Goal: Check status: Check status

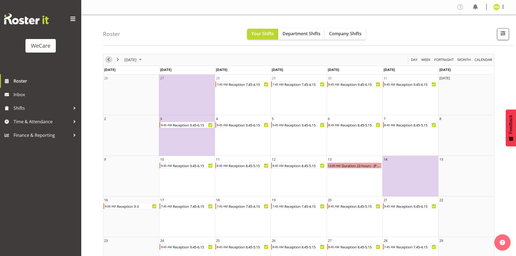
click at [110, 61] on span "Previous" at bounding box center [108, 59] width 7 height 7
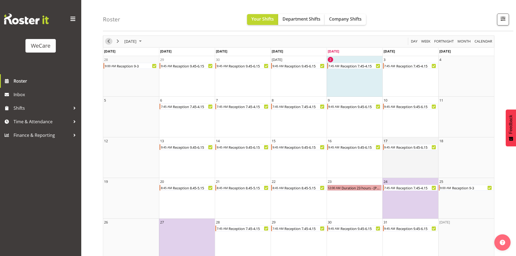
scroll to position [26, 0]
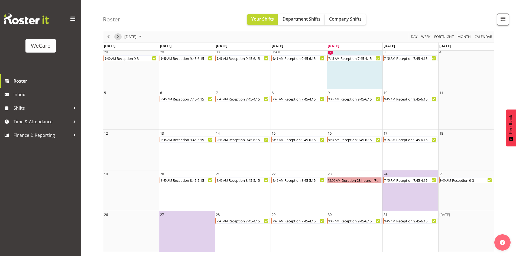
click at [116, 37] on span "Next" at bounding box center [118, 37] width 7 height 7
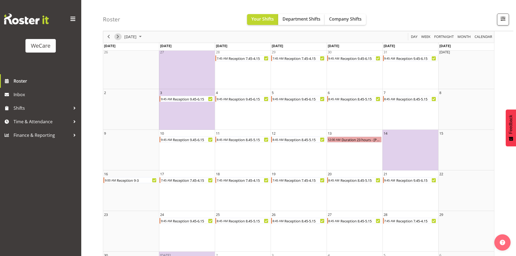
click at [118, 37] on span "Next" at bounding box center [118, 37] width 7 height 7
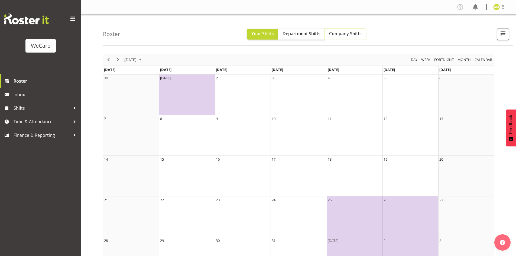
click at [349, 37] on button "Company Shifts" at bounding box center [345, 34] width 41 height 11
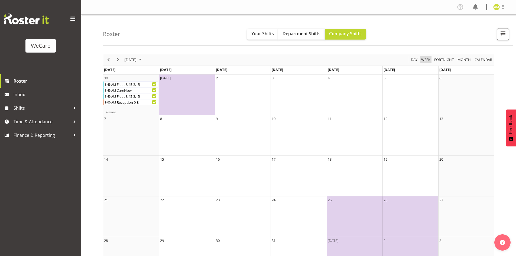
click at [425, 60] on span "Week" at bounding box center [426, 59] width 10 height 7
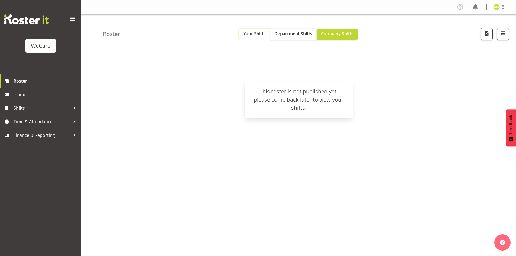
click at [261, 35] on span "Your Shifts" at bounding box center [254, 34] width 22 height 6
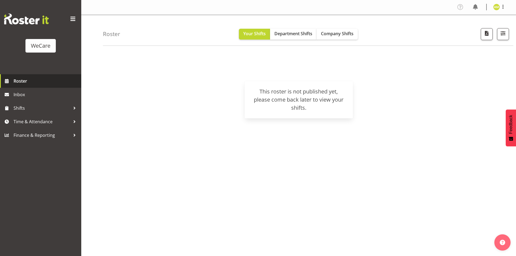
click at [15, 83] on span "Roster" at bounding box center [46, 81] width 65 height 8
